Goal: Task Accomplishment & Management: Complete application form

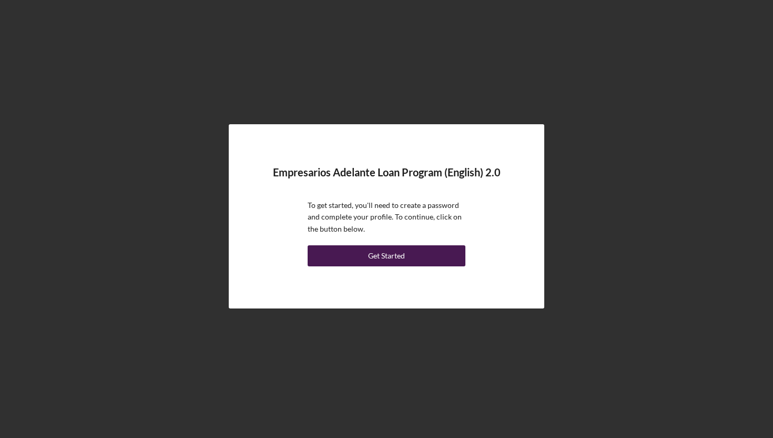
click at [352, 261] on button "Get Started" at bounding box center [387, 255] width 158 height 21
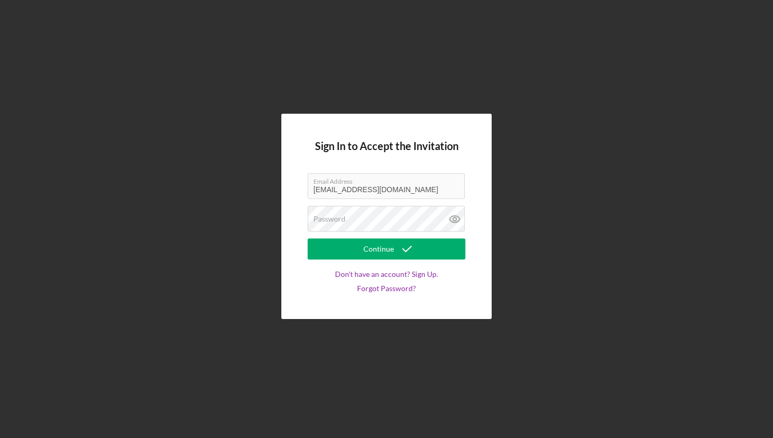
click at [392, 184] on label "Email Address" at bounding box center [388, 180] width 151 height 12
click at [377, 209] on div "Password" at bounding box center [387, 219] width 158 height 26
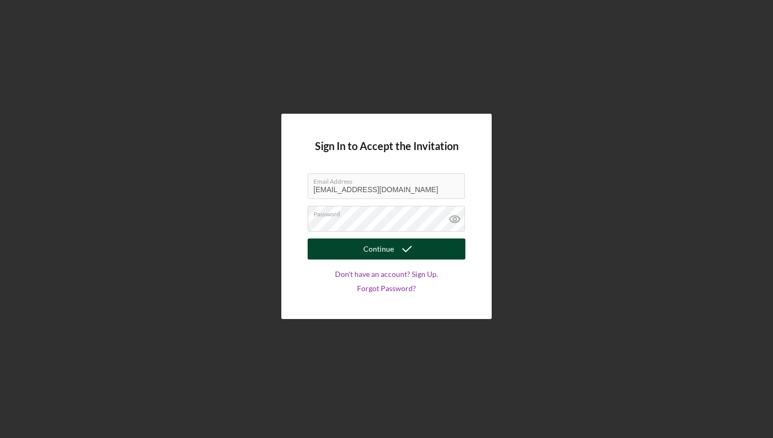
click at [356, 252] on button "Continue" at bounding box center [387, 248] width 158 height 21
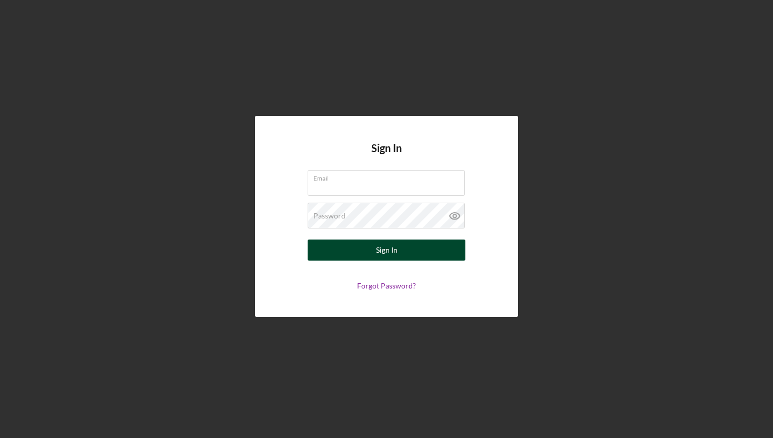
type input "[EMAIL_ADDRESS][DOMAIN_NAME]"
click at [372, 247] on button "Sign In" at bounding box center [387, 249] width 158 height 21
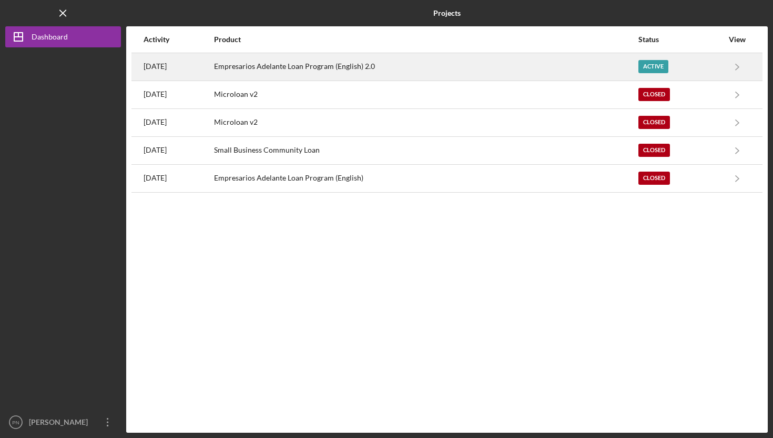
click at [213, 76] on div "[DATE]" at bounding box center [178, 67] width 69 height 26
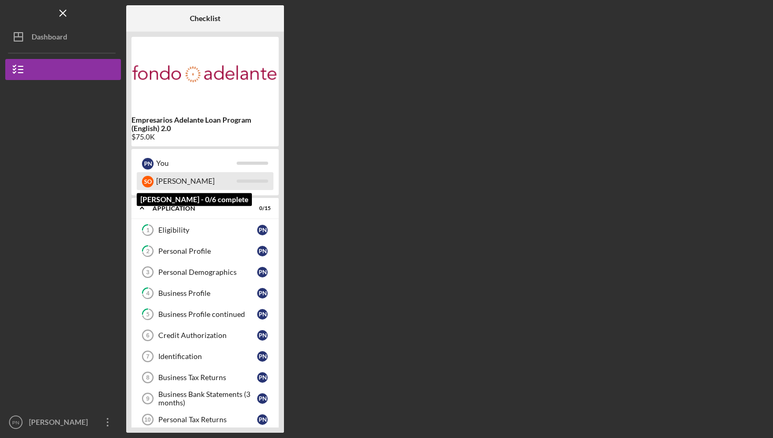
click at [212, 178] on div "[PERSON_NAME]" at bounding box center [196, 181] width 80 height 18
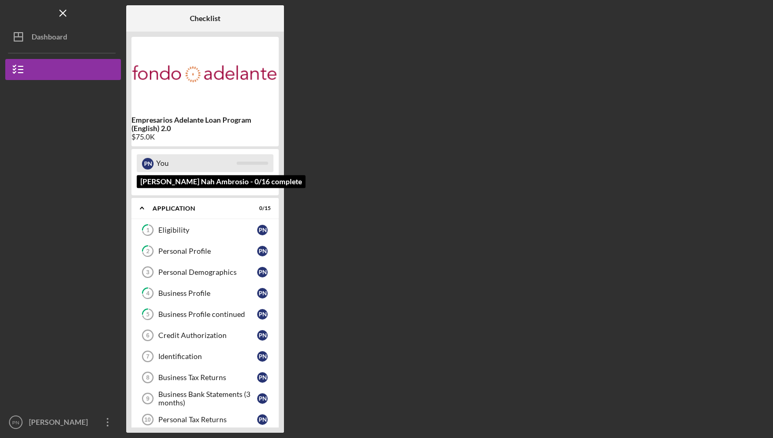
click at [210, 166] on div "You" at bounding box center [196, 163] width 80 height 18
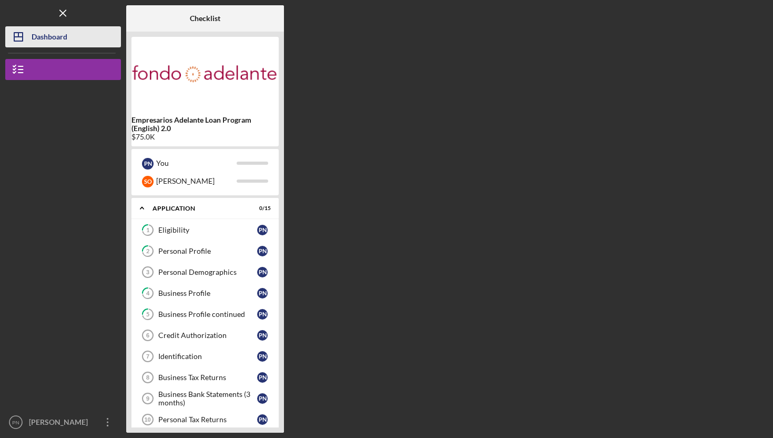
click at [69, 40] on button "Icon/Dashboard Dashboard" at bounding box center [63, 36] width 116 height 21
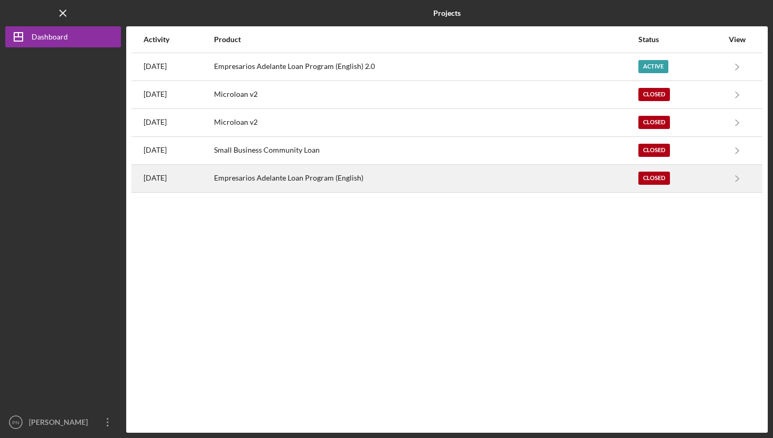
click at [213, 174] on div "[DATE]" at bounding box center [178, 178] width 69 height 26
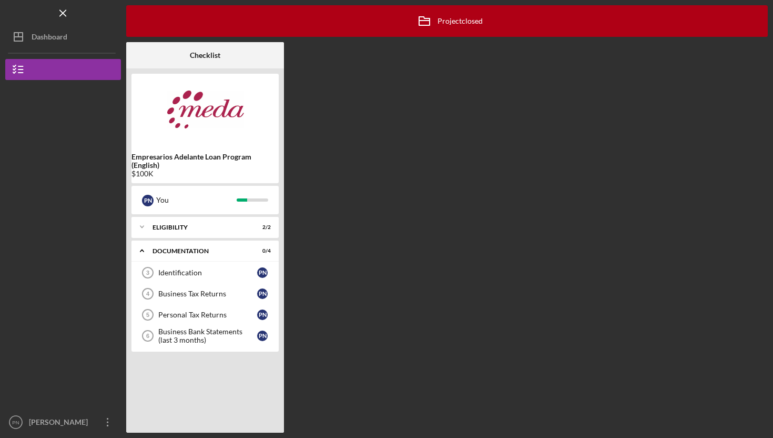
click at [65, 48] on nav "Logo-Reversed Created with Sketch. Icon/Menu Close Icon/Dashboard Dashboard Emp…" at bounding box center [65, 216] width 121 height 432
click at [57, 33] on div "Dashboard" at bounding box center [50, 38] width 36 height 24
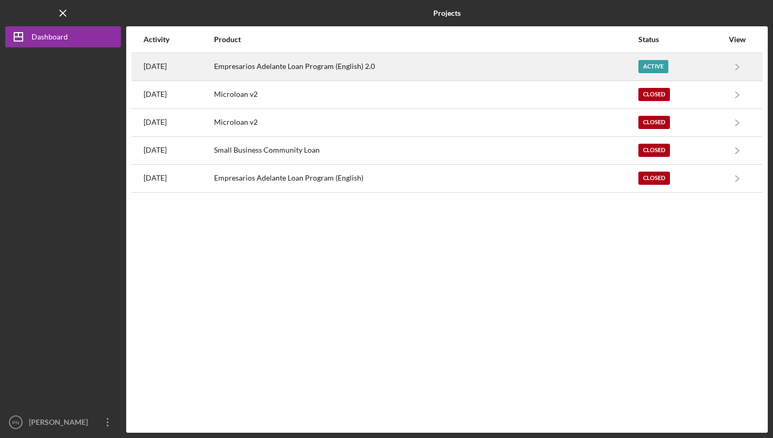
click at [254, 74] on div "Empresarios Adelante Loan Program (English) 2.0" at bounding box center [426, 67] width 424 height 26
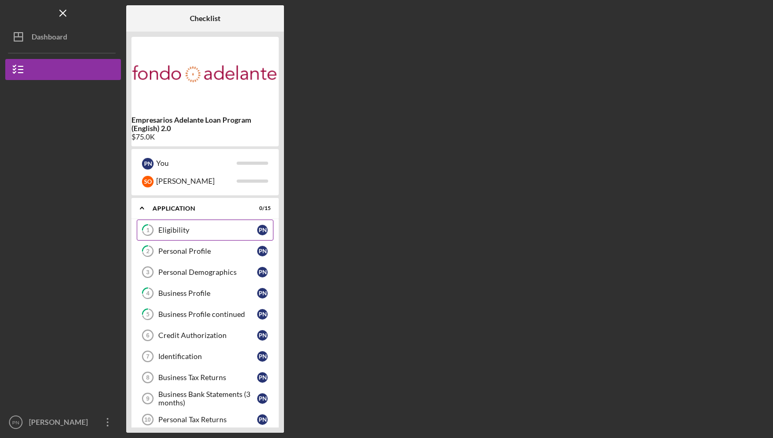
click at [187, 236] on link "1 Eligibility P N" at bounding box center [205, 229] width 137 height 21
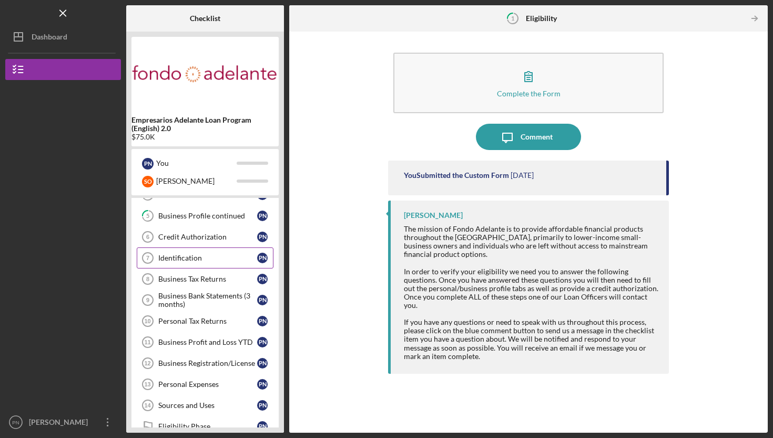
scroll to position [101, 0]
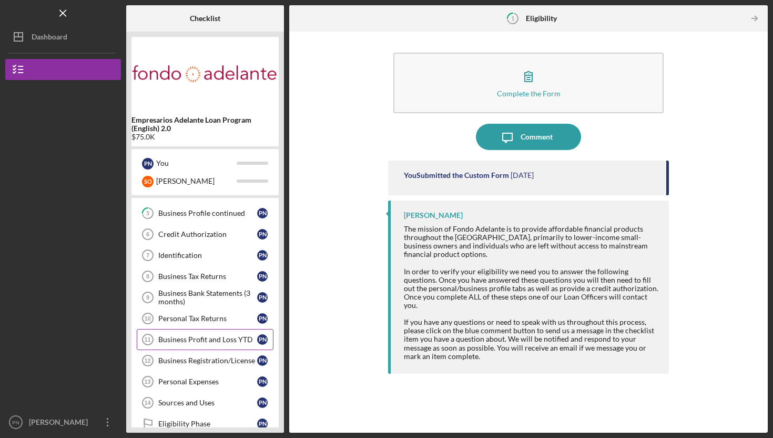
click at [226, 343] on div "Business Profit and Loss YTD" at bounding box center [207, 339] width 99 height 8
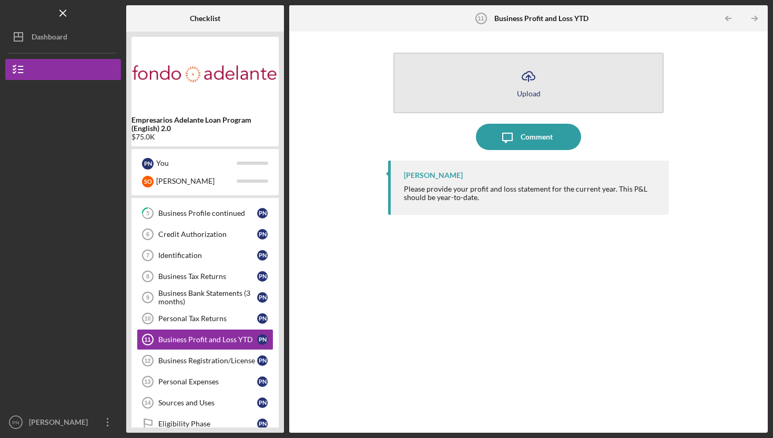
click at [514, 86] on button "Icon/Upload Upload" at bounding box center [528, 83] width 270 height 60
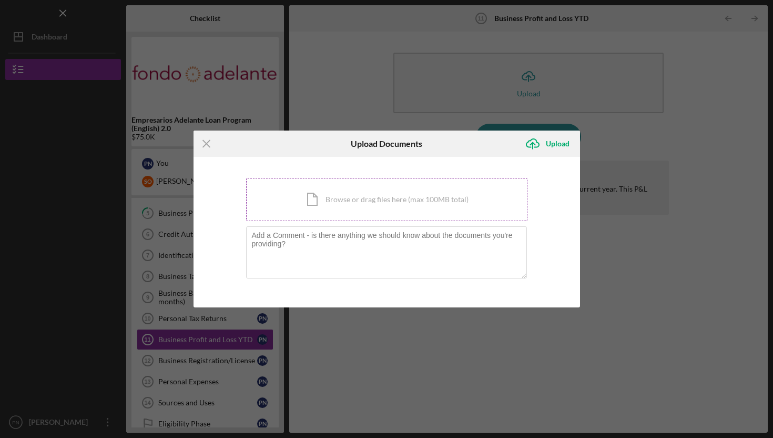
click at [392, 197] on div "Icon/Document Browse or drag files here (max 100MB total) Tap to choose files o…" at bounding box center [386, 199] width 281 height 43
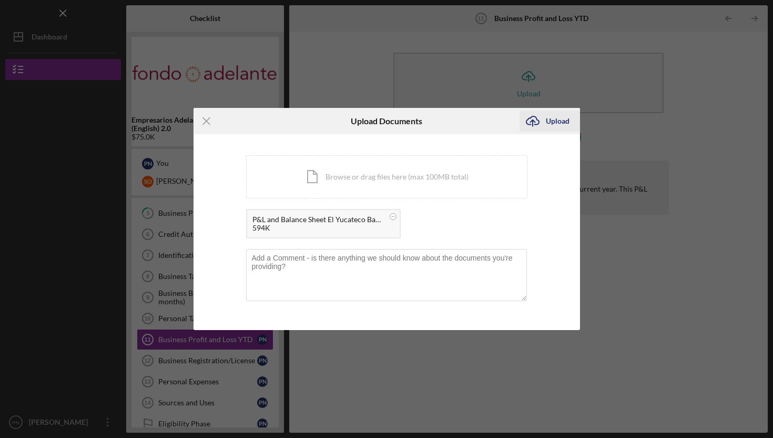
click at [556, 124] on div "Upload" at bounding box center [558, 120] width 24 height 21
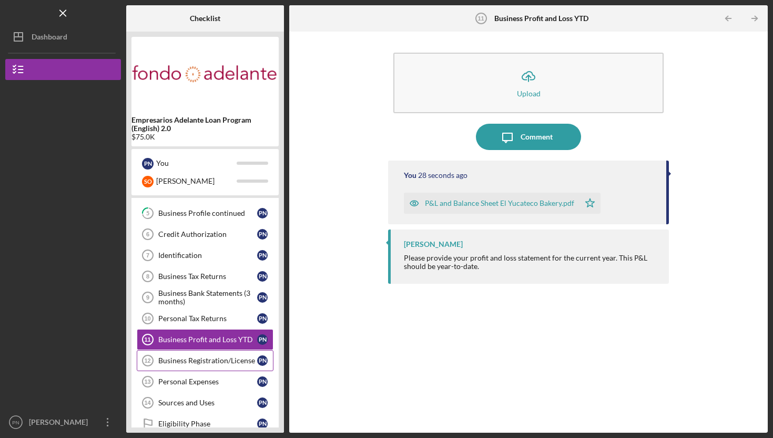
click at [237, 362] on div "Business Registration/License" at bounding box center [207, 360] width 99 height 8
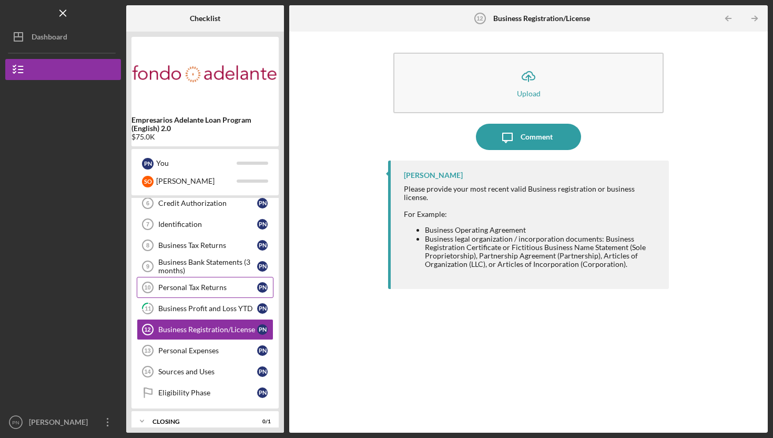
scroll to position [142, 0]
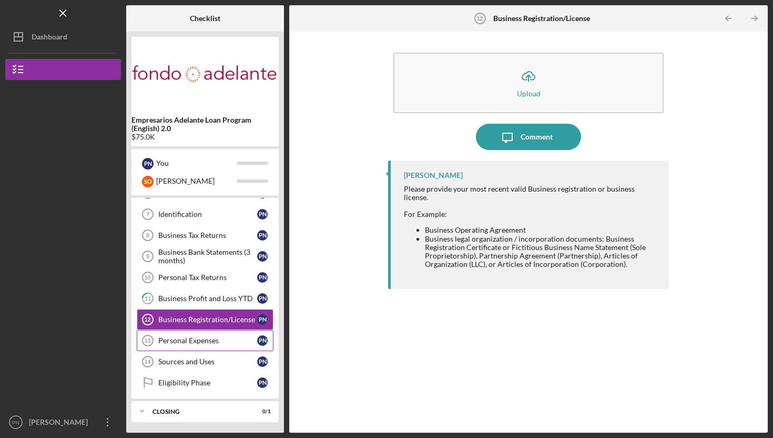
click at [226, 343] on div "Personal Expenses" at bounding box center [207, 340] width 99 height 8
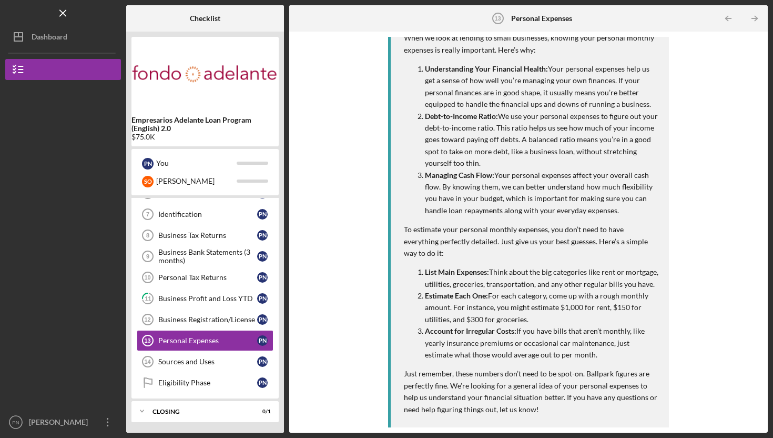
scroll to position [182, 0]
click at [178, 387] on link "Eligibility Phase Eligibility Phase P N" at bounding box center [205, 382] width 137 height 21
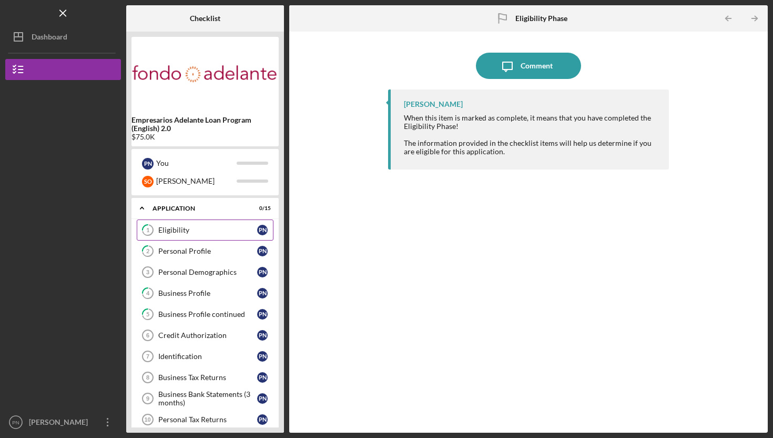
click at [200, 239] on link "1 Eligibility P N" at bounding box center [205, 229] width 137 height 21
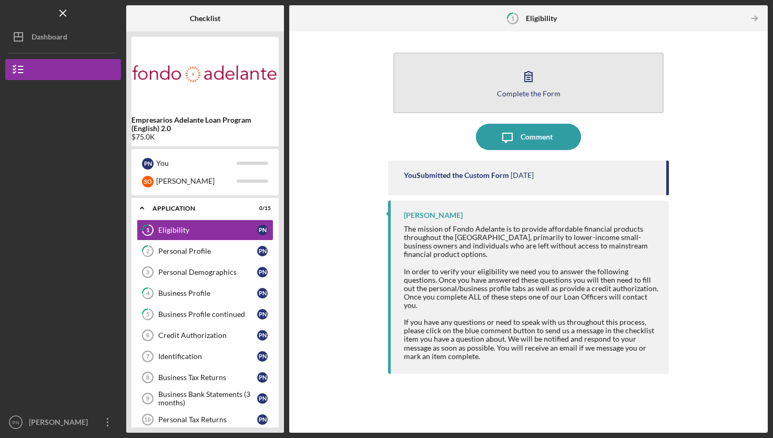
click at [525, 88] on button "Complete the Form Form" at bounding box center [528, 83] width 270 height 60
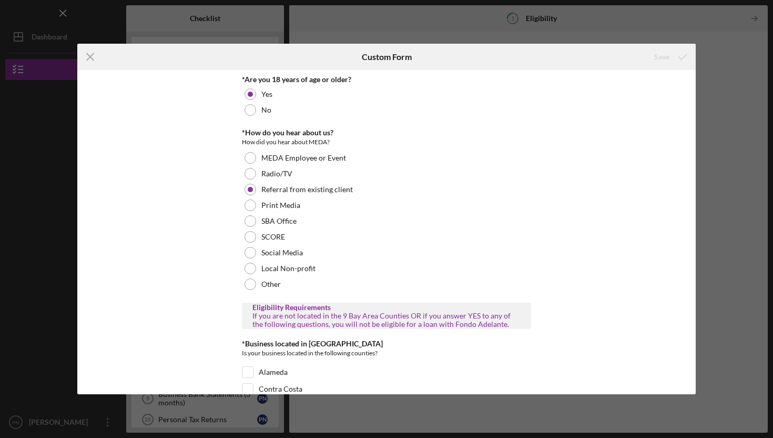
scroll to position [411, 0]
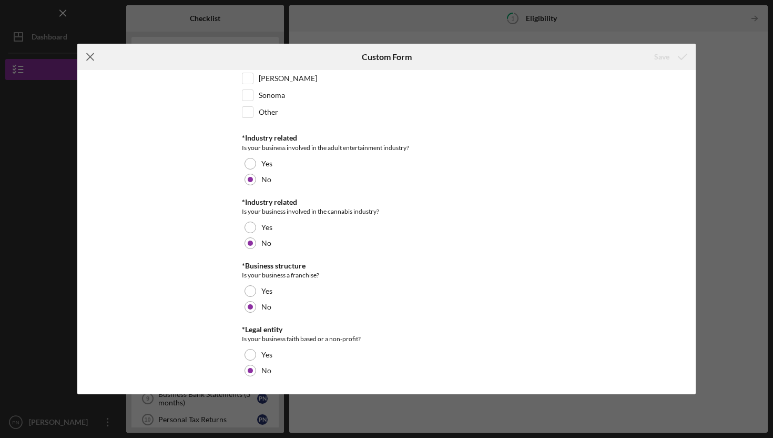
click at [85, 54] on icon "Icon/Menu Close" at bounding box center [90, 57] width 26 height 26
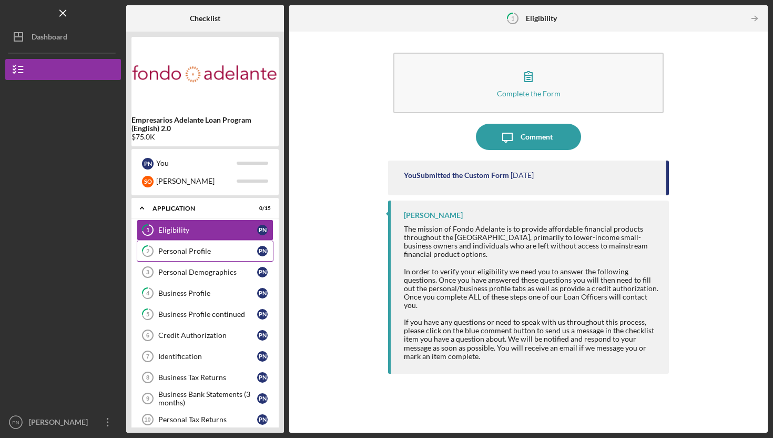
click at [174, 254] on div "Personal Profile" at bounding box center [207, 251] width 99 height 8
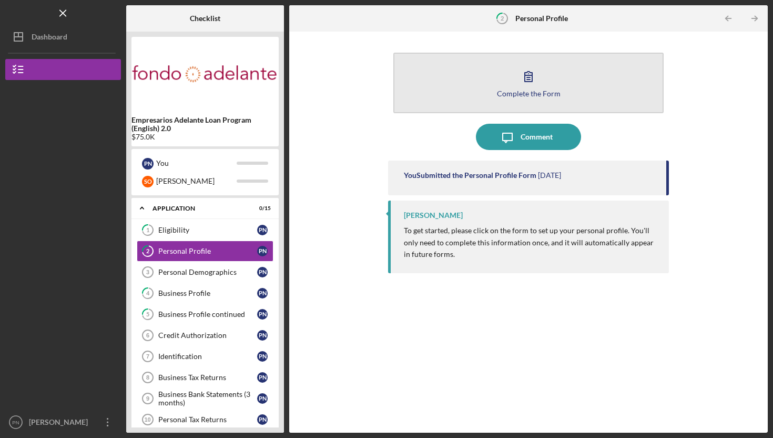
click at [494, 101] on button "Complete the Form Form" at bounding box center [528, 83] width 270 height 60
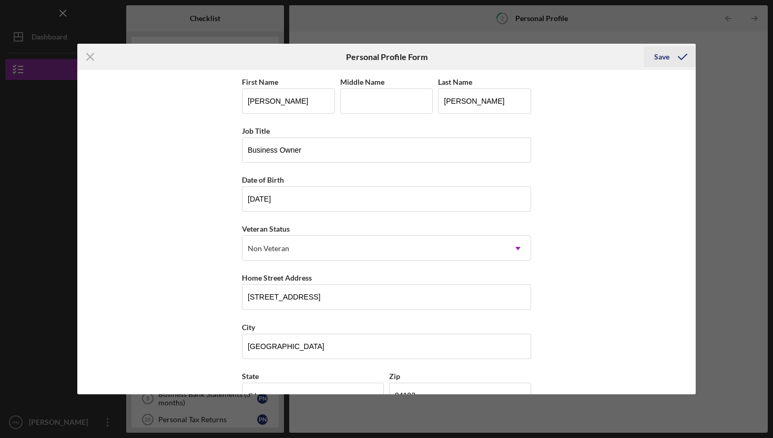
click at [695, 52] on div "Save" at bounding box center [670, 57] width 52 height 26
click at [644, 67] on div "Save" at bounding box center [670, 57] width 52 height 26
click at [662, 62] on div "Save" at bounding box center [661, 56] width 15 height 21
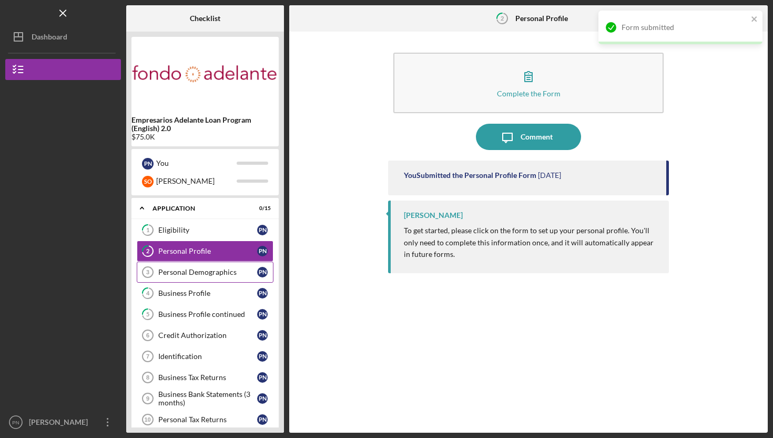
click at [188, 274] on div "Personal Demographics" at bounding box center [207, 272] width 99 height 8
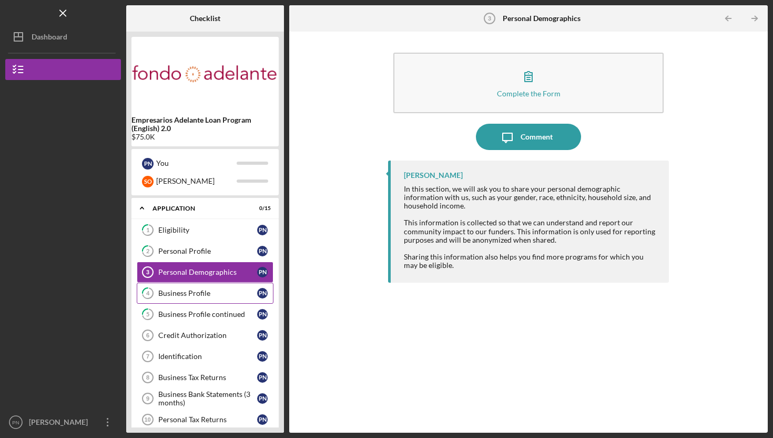
click at [179, 286] on link "4 Business Profile P N" at bounding box center [205, 292] width 137 height 21
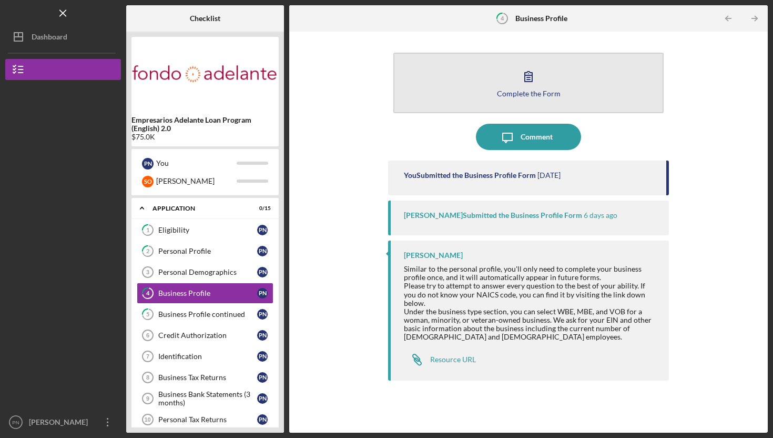
click at [505, 101] on button "Complete the Form Form" at bounding box center [528, 83] width 270 height 60
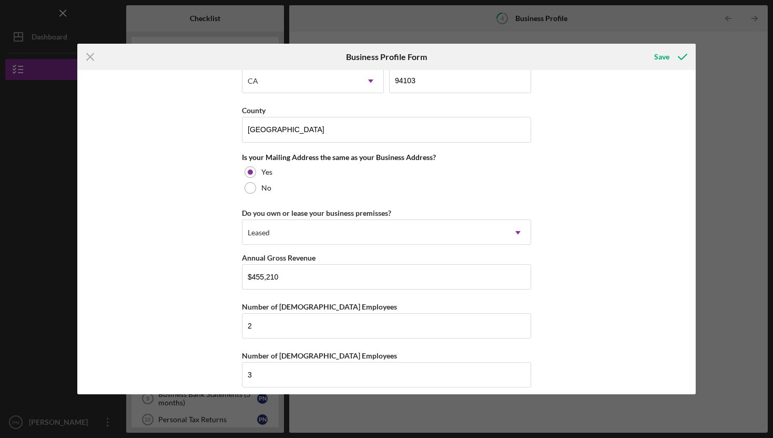
scroll to position [752, 0]
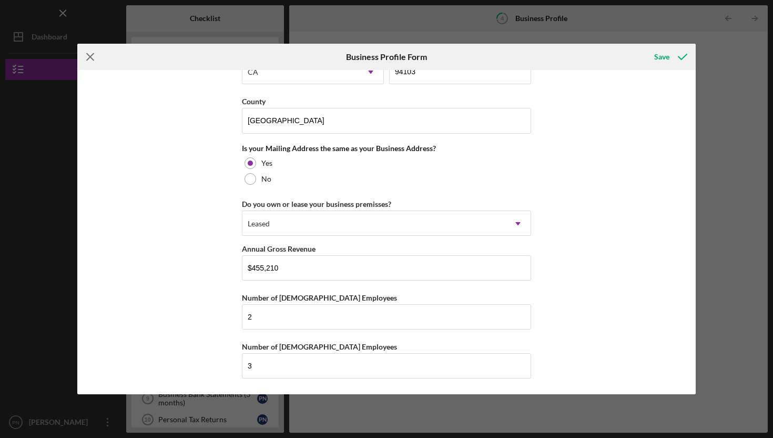
click at [97, 55] on icon "Icon/Menu Close" at bounding box center [90, 57] width 26 height 26
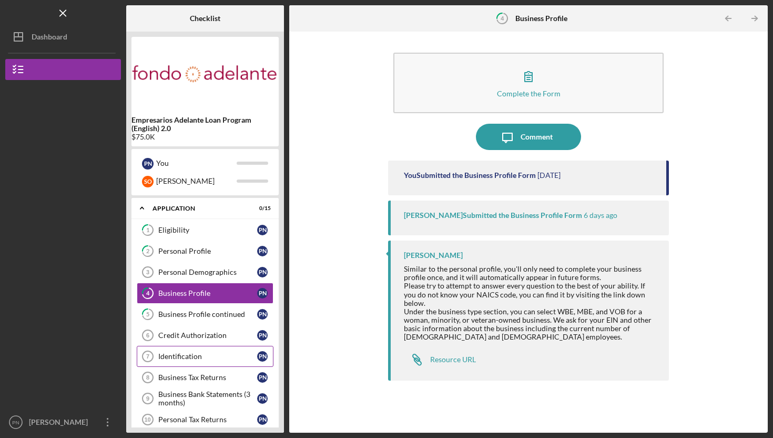
click at [206, 355] on div "Identification" at bounding box center [207, 356] width 99 height 8
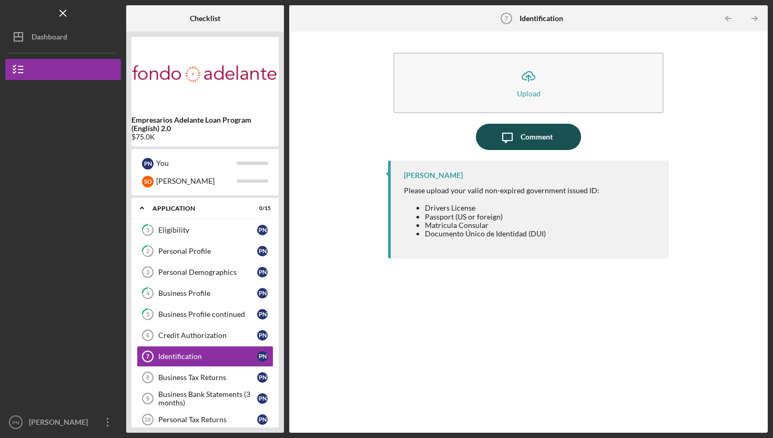
click at [506, 144] on icon "Icon/Message" at bounding box center [507, 137] width 26 height 26
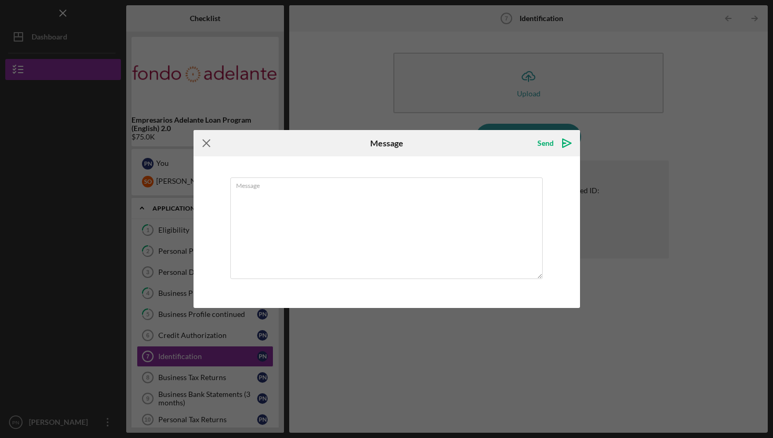
click at [208, 138] on icon "Icon/Menu Close" at bounding box center [207, 143] width 26 height 26
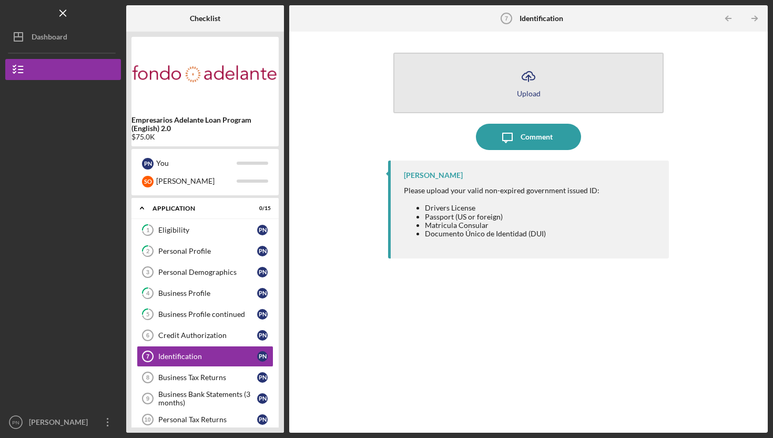
click at [545, 64] on button "Icon/Upload Upload" at bounding box center [528, 83] width 270 height 60
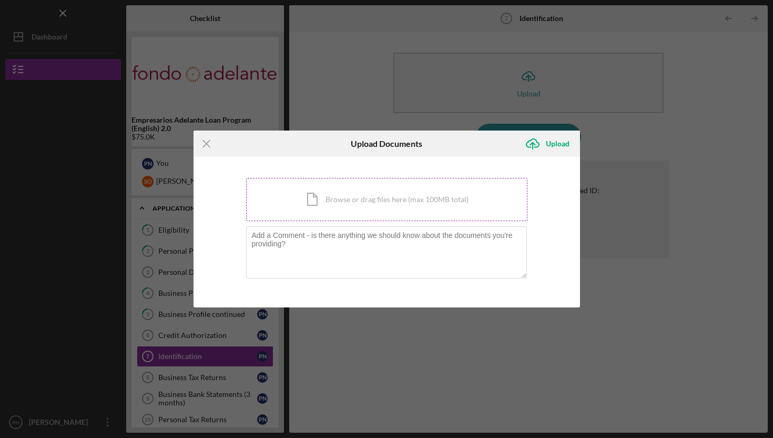
click at [368, 204] on div "Icon/Document Browse or drag files here (max 100MB total) Tap to choose files o…" at bounding box center [386, 199] width 281 height 43
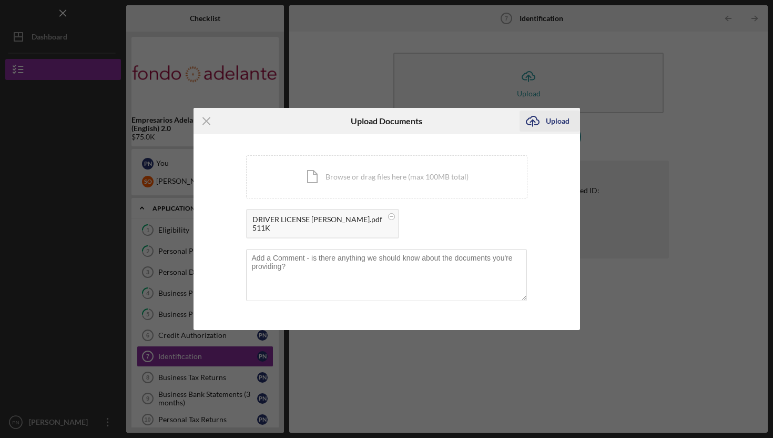
click at [564, 114] on div "Upload" at bounding box center [558, 120] width 24 height 21
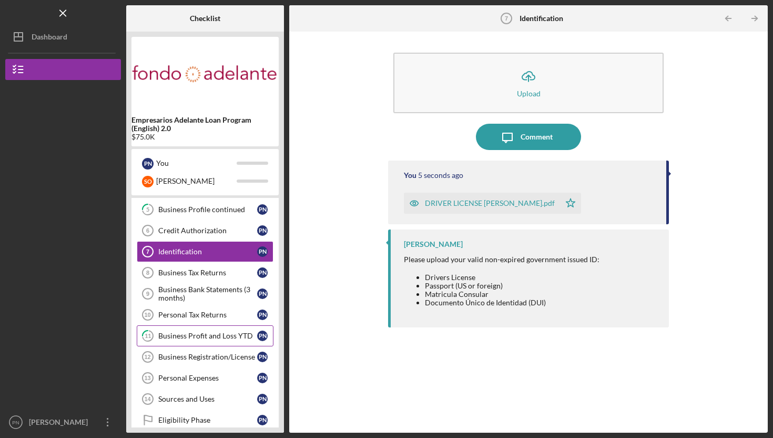
scroll to position [107, 0]
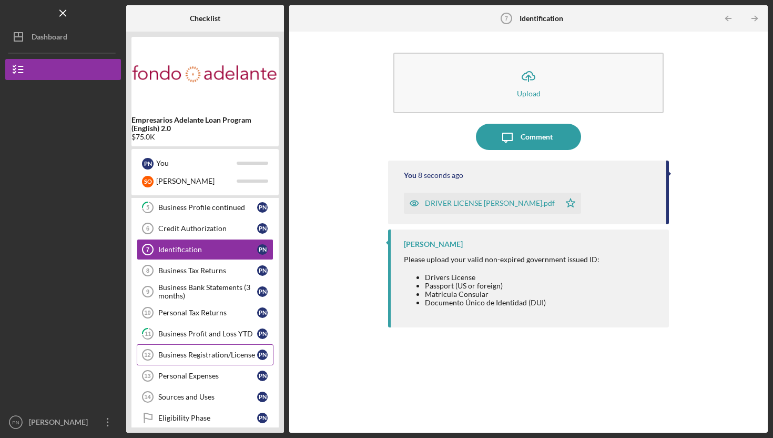
click at [212, 355] on div "Business Registration/License" at bounding box center [207, 354] width 99 height 8
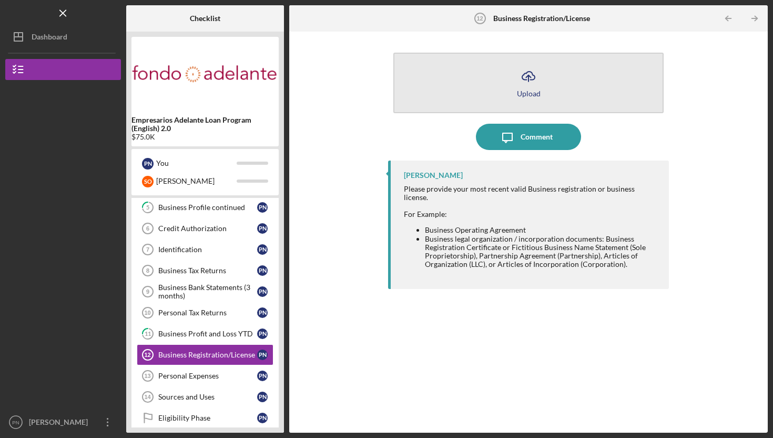
click at [518, 98] on button "Icon/Upload Upload" at bounding box center [528, 83] width 270 height 60
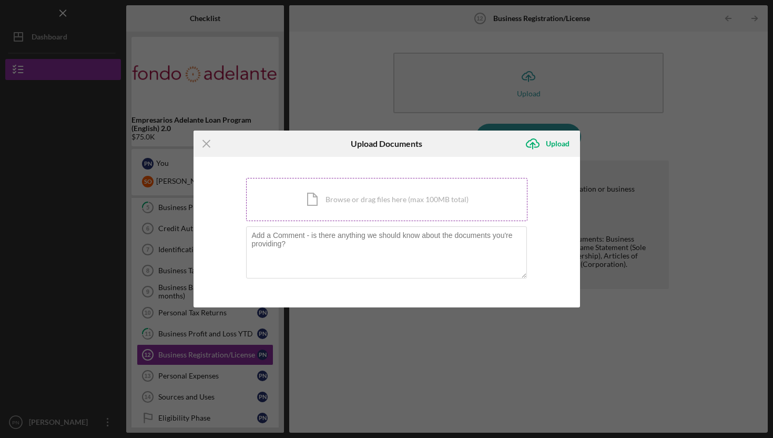
click at [448, 201] on div "Icon/Document Browse or drag files here (max 100MB total) Tap to choose files o…" at bounding box center [386, 199] width 281 height 43
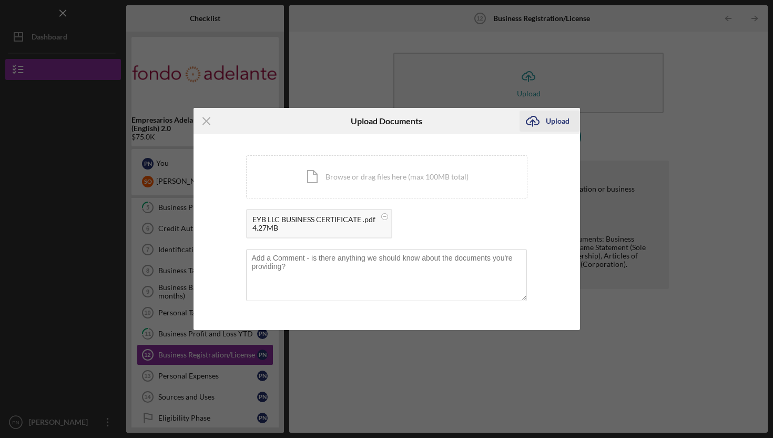
click at [546, 113] on div "Upload" at bounding box center [558, 120] width 24 height 21
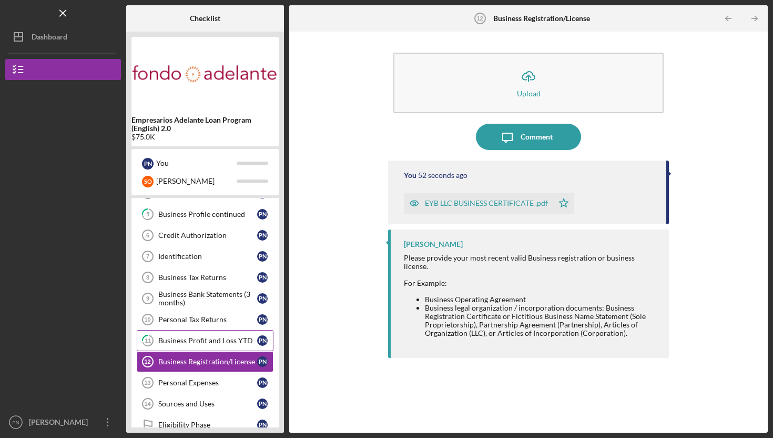
scroll to position [97, 0]
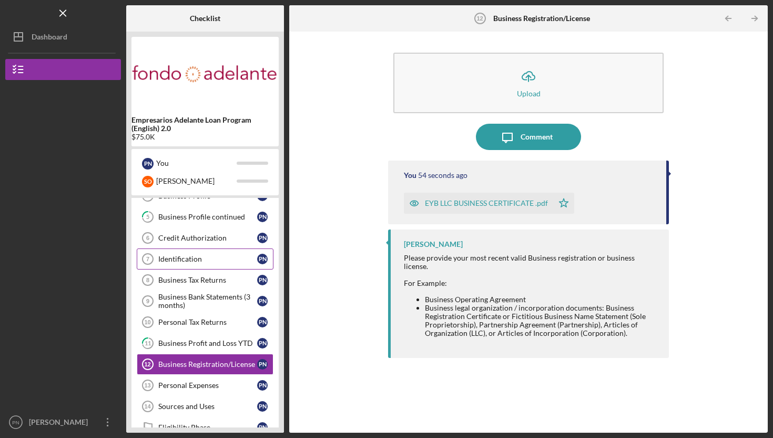
click at [208, 263] on link "Identification 7 Identification P N" at bounding box center [205, 258] width 137 height 21
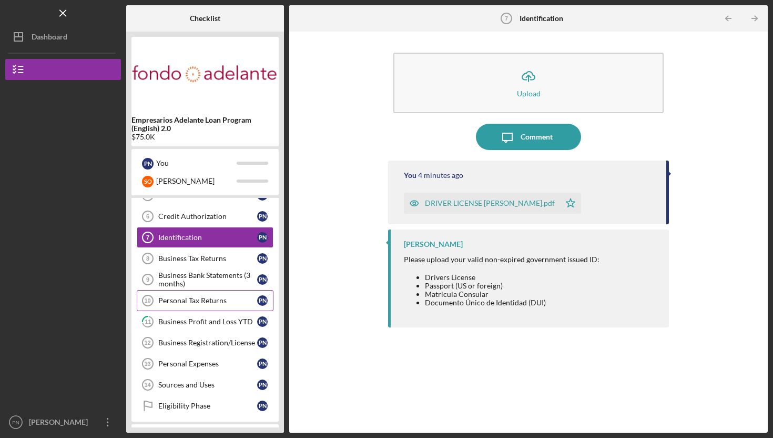
scroll to position [125, 0]
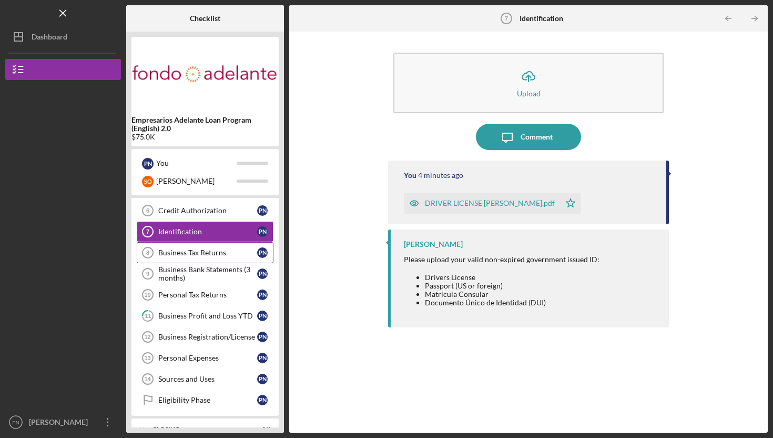
click at [199, 257] on link "Business Tax Returns 8 Business Tax Returns P N" at bounding box center [205, 252] width 137 height 21
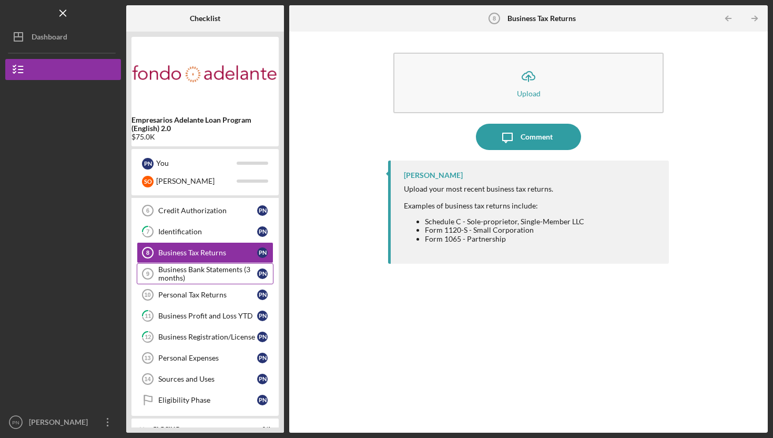
click at [238, 278] on div "Business Bank Statements (3 months)" at bounding box center [207, 273] width 99 height 17
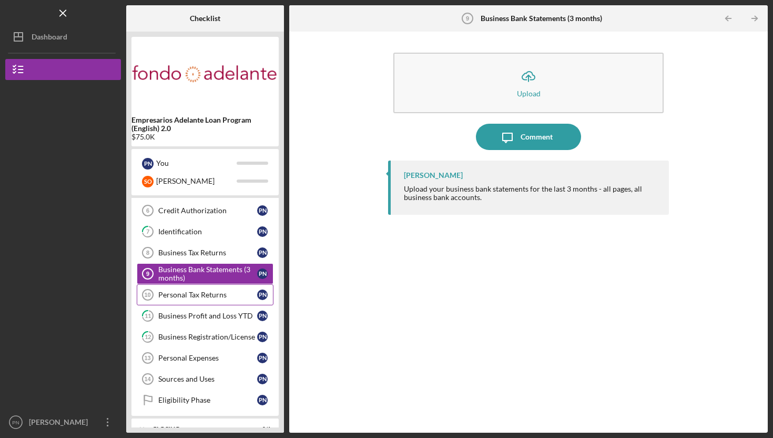
click at [216, 292] on div "Personal Tax Returns" at bounding box center [207, 294] width 99 height 8
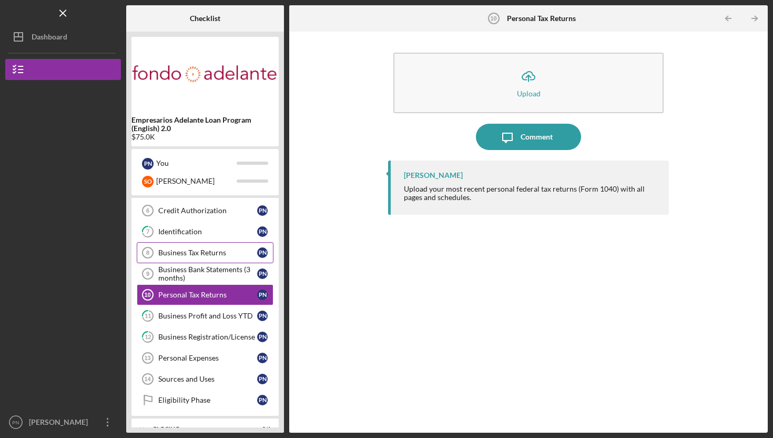
click at [227, 249] on div "Business Tax Returns" at bounding box center [207, 252] width 99 height 8
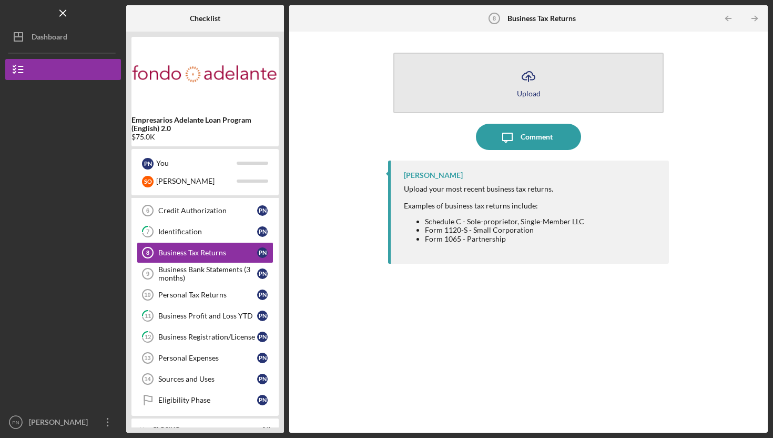
click at [523, 99] on button "Icon/Upload Upload" at bounding box center [528, 83] width 270 height 60
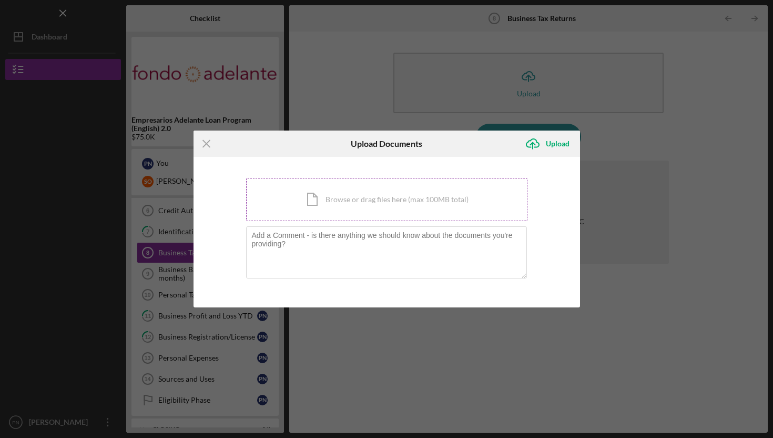
click at [391, 196] on div "Icon/Document Browse or drag files here (max 100MB total) Tap to choose files o…" at bounding box center [386, 199] width 281 height 43
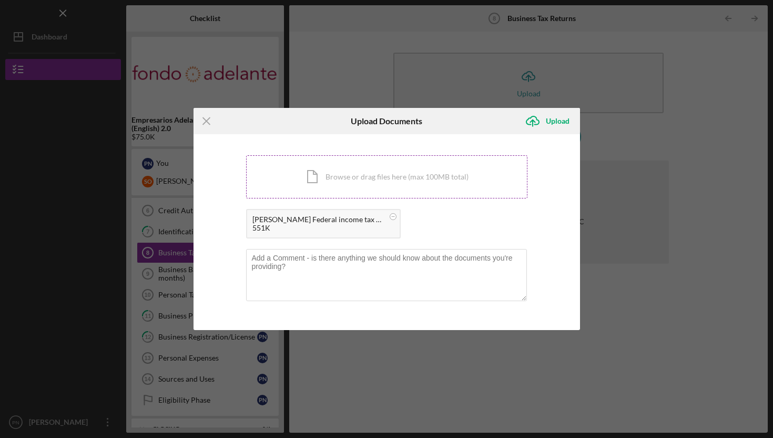
click at [347, 190] on div "Icon/Document Browse or drag files here (max 100MB total) Tap to choose files o…" at bounding box center [386, 176] width 281 height 43
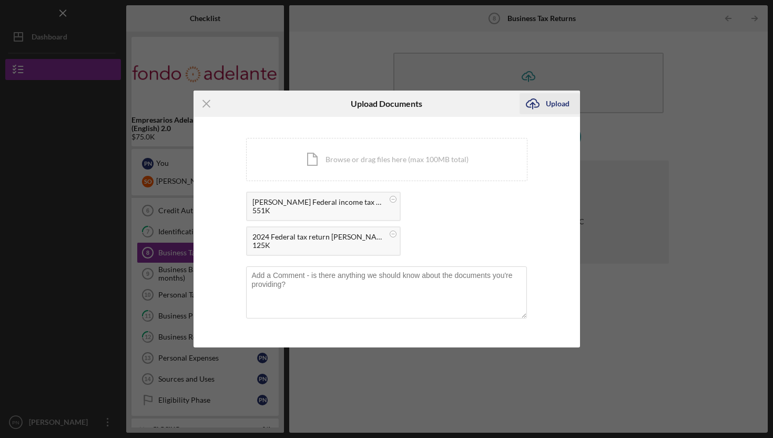
click at [569, 105] on div "Upload" at bounding box center [558, 103] width 24 height 21
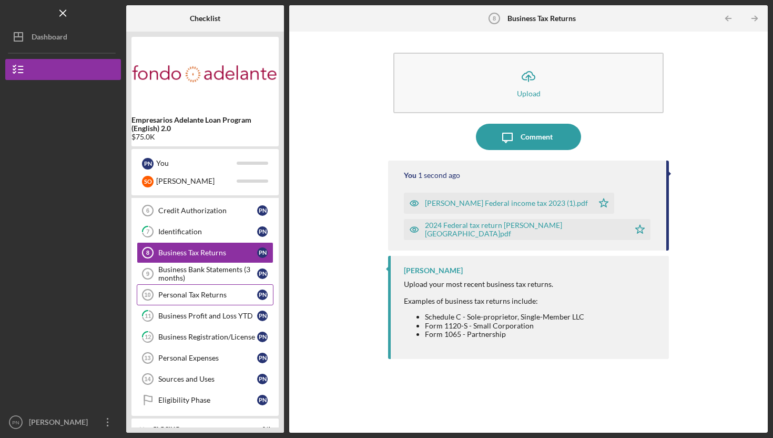
click at [218, 292] on div "Personal Tax Returns" at bounding box center [207, 294] width 99 height 8
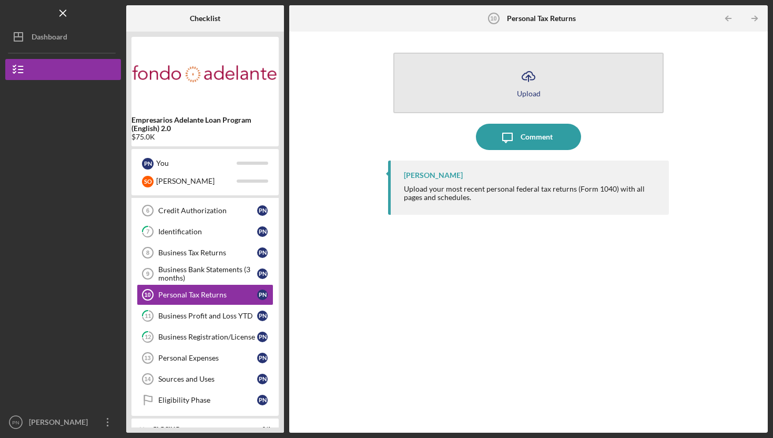
click at [475, 105] on button "Icon/Upload Upload" at bounding box center [528, 83] width 270 height 60
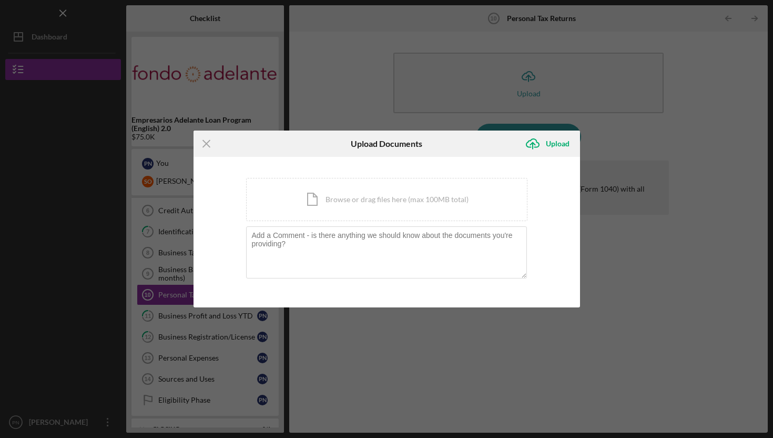
click at [366, 222] on div "You're uploading documents related to Personal Tax Returns . Icon/Document Brow…" at bounding box center [386, 232] width 281 height 108
click at [367, 208] on div "Icon/Document Browse or drag files here (max 100MB total) Tap to choose files o…" at bounding box center [386, 199] width 281 height 43
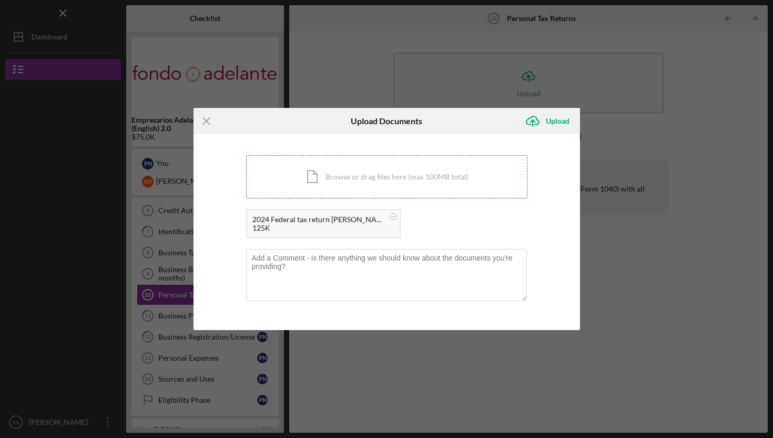
click at [423, 186] on div "Icon/Document Browse or drag files here (max 100MB total) Tap to choose files o…" at bounding box center [386, 176] width 281 height 43
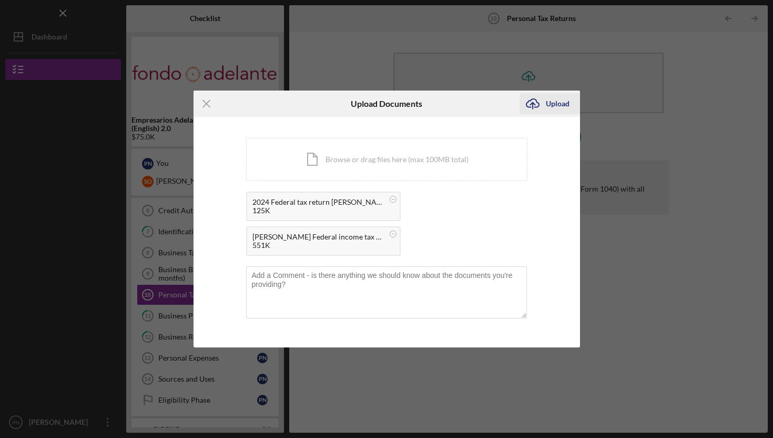
click at [553, 101] on div "Upload" at bounding box center [558, 103] width 24 height 21
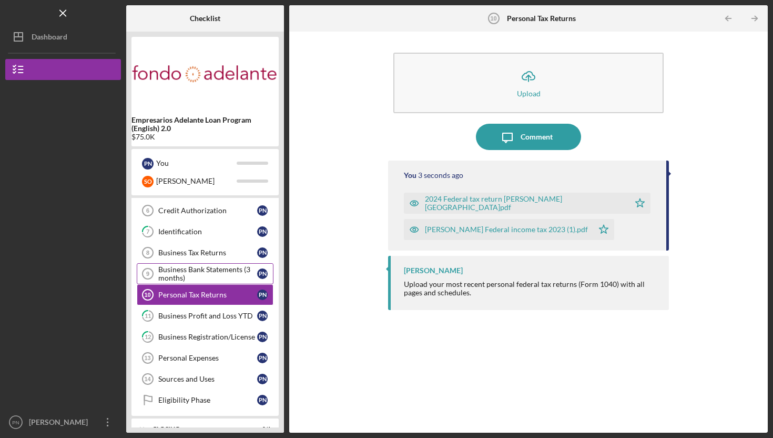
click at [190, 272] on div "Business Bank Statements (3 months)" at bounding box center [207, 273] width 99 height 17
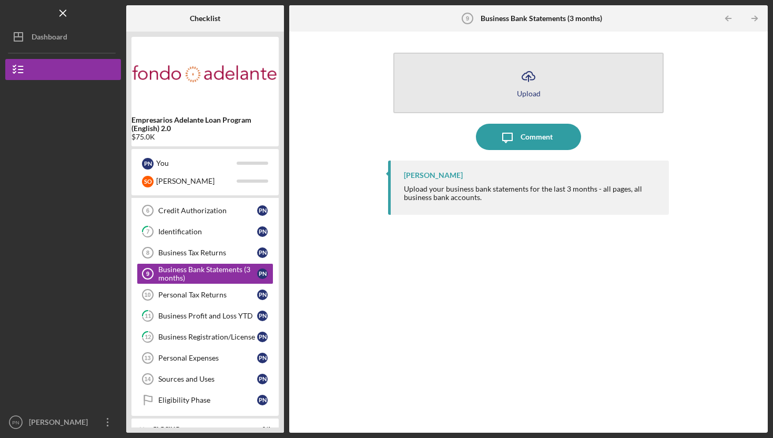
click at [533, 76] on icon "Icon/Upload" at bounding box center [528, 76] width 26 height 26
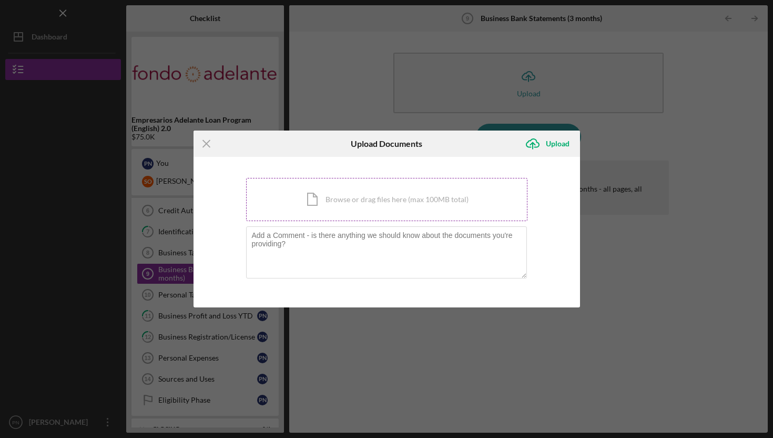
click at [319, 206] on div "Icon/Document Browse or drag files here (max 100MB total) Tap to choose files o…" at bounding box center [386, 199] width 281 height 43
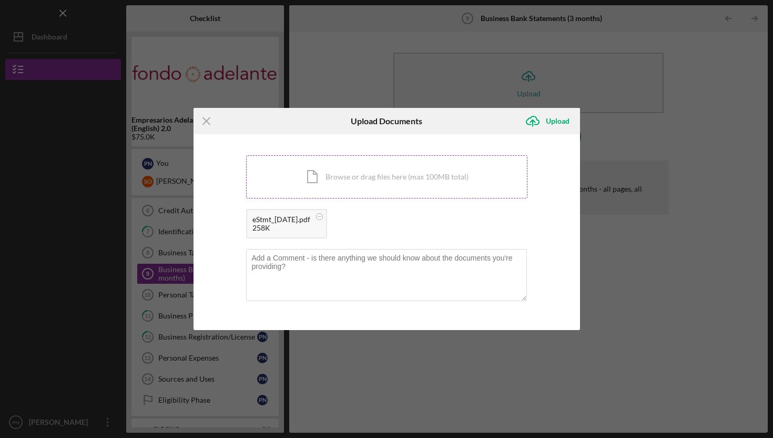
click at [399, 182] on div "Icon/Document Browse or drag files here (max 100MB total) Tap to choose files o…" at bounding box center [386, 176] width 281 height 43
click at [401, 187] on div "Icon/Document Browse or drag files here (max 100MB total) Tap to choose files o…" at bounding box center [386, 176] width 281 height 43
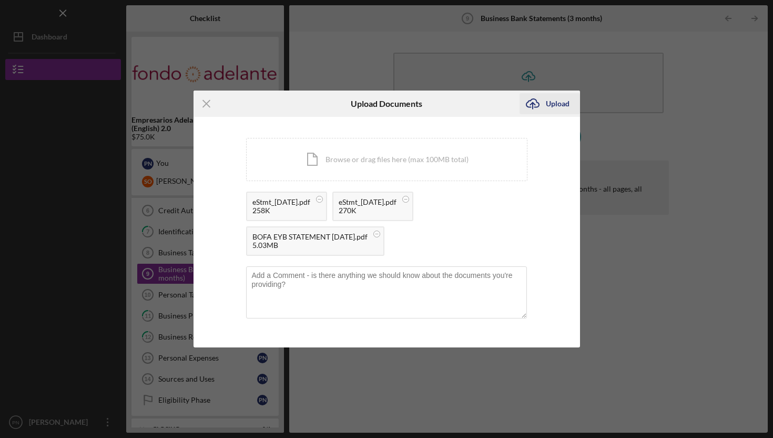
click at [554, 110] on div "Upload" at bounding box center [558, 103] width 24 height 21
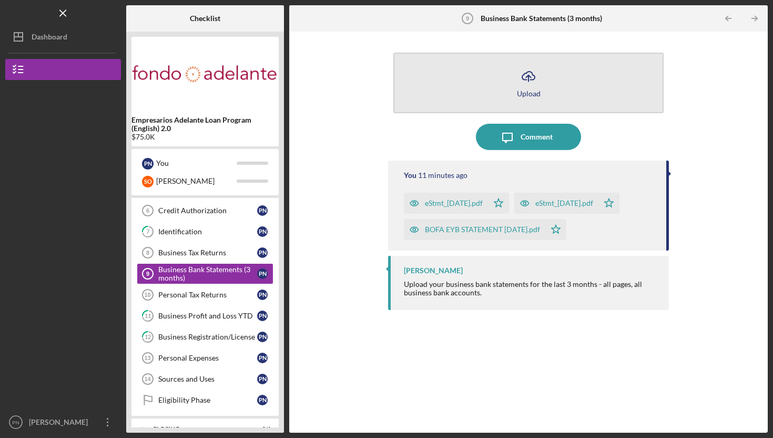
click at [554, 110] on button "Icon/Upload Upload" at bounding box center [528, 83] width 270 height 60
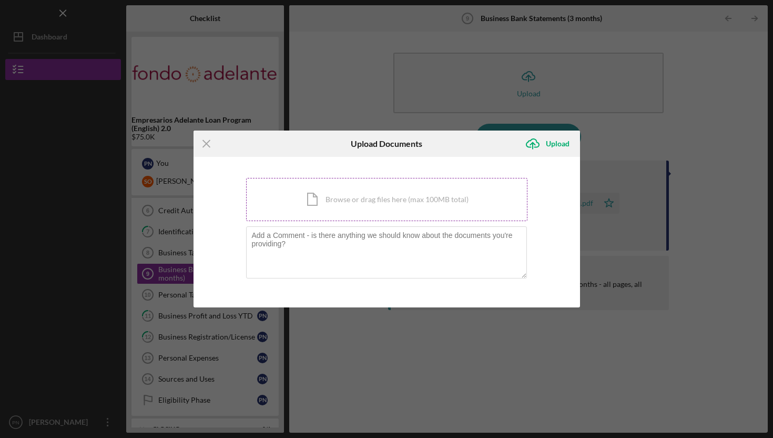
click at [411, 208] on div "Icon/Document Browse or drag files here (max 100MB total) Tap to choose files o…" at bounding box center [386, 199] width 281 height 43
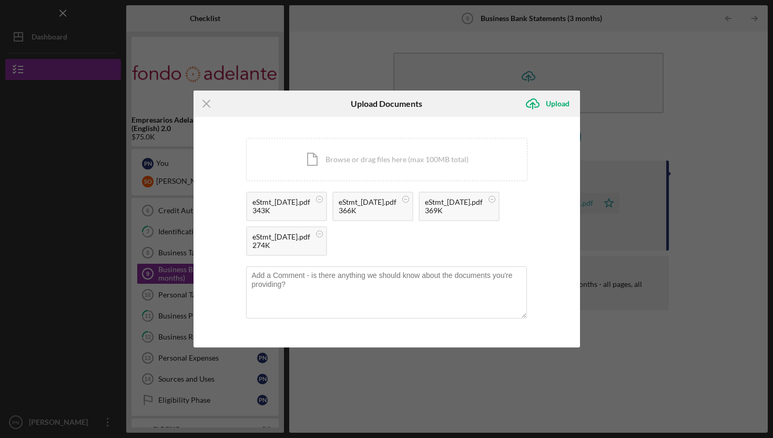
click at [541, 116] on div "Icon/Upload Upload" at bounding box center [550, 103] width 60 height 26
click at [541, 113] on icon "Icon/Upload" at bounding box center [533, 103] width 26 height 26
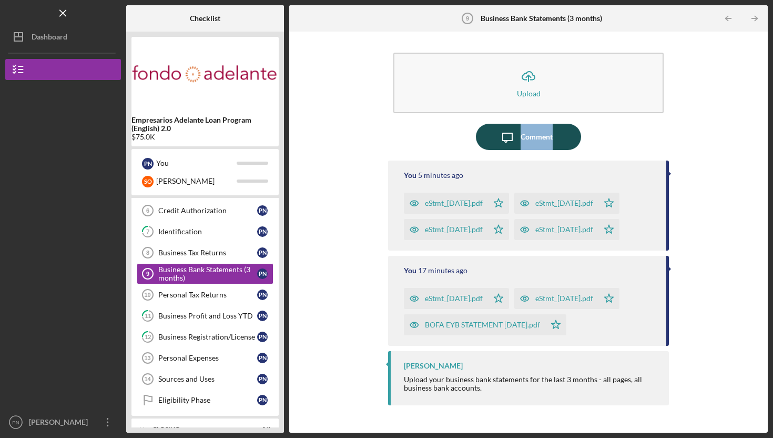
click at [510, 138] on icon "Icon/Message" at bounding box center [507, 137] width 26 height 26
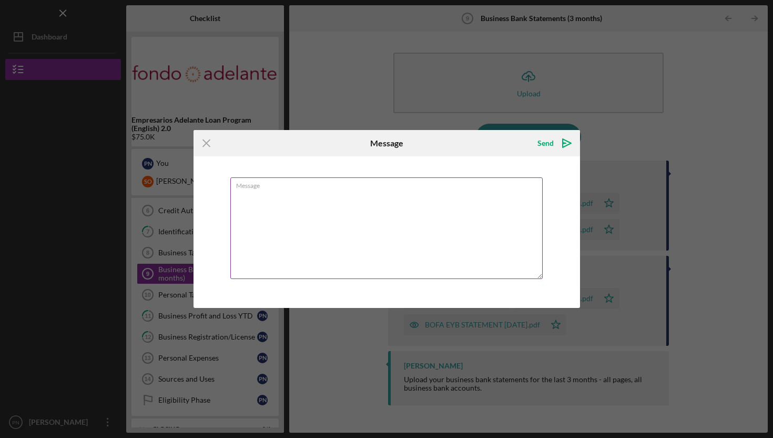
click at [392, 264] on textarea "Message" at bounding box center [386, 228] width 312 height 102
type textarea "A"
click at [401, 197] on textarea "Business was closed from [DATE] to [DATE]" at bounding box center [386, 228] width 312 height 102
click at [426, 198] on textarea "Business was closed from [DATE] to [DATE]" at bounding box center [386, 228] width 312 height 102
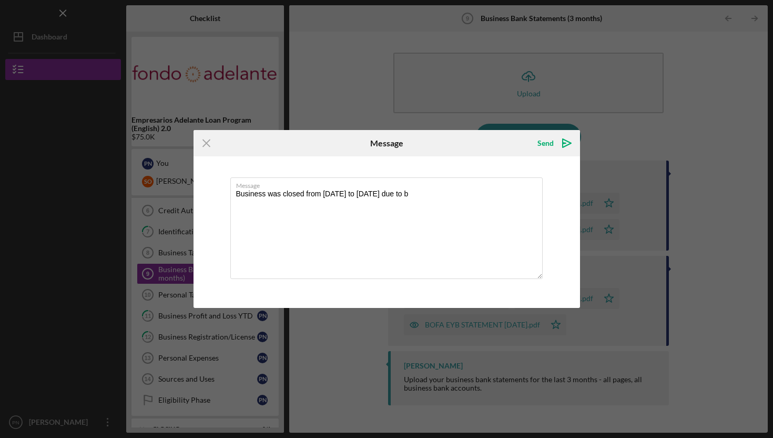
type textarea "Business was closed from [DATE] to [DATE] due to"
